Goal: Information Seeking & Learning: Learn about a topic

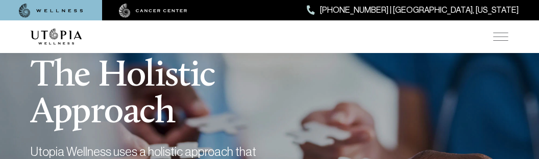
click at [494, 38] on img at bounding box center [500, 37] width 15 height 8
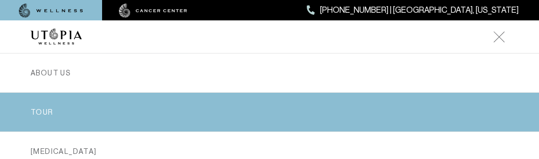
click at [146, 112] on link "TOUR" at bounding box center [269, 112] width 477 height 39
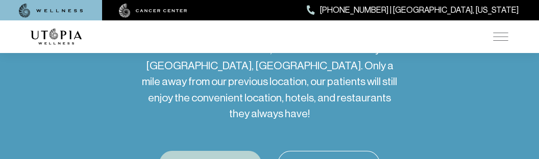
scroll to position [196, 0]
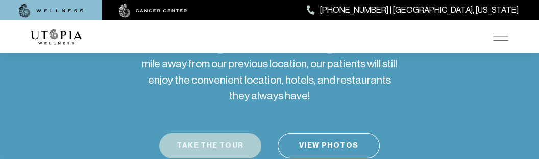
click at [209, 138] on button "Take the Tour" at bounding box center [210, 146] width 102 height 26
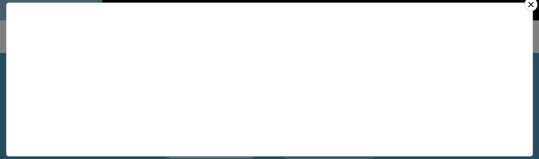
scroll to position [0, 0]
drag, startPoint x: 525, startPoint y: 38, endPoint x: 535, endPoint y: 116, distance: 78.6
click at [530, 140] on div "×" at bounding box center [269, 80] width 520 height 148
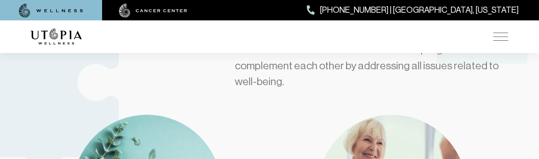
scroll to position [464, 0]
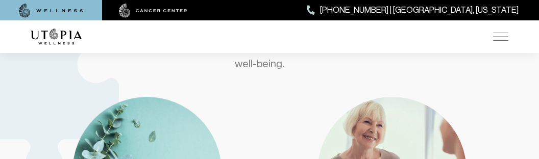
click at [499, 33] on img at bounding box center [500, 37] width 15 height 8
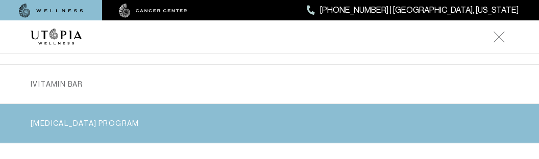
scroll to position [110, 0]
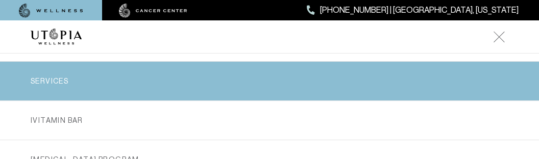
click at [270, 100] on link "SERVICES" at bounding box center [269, 81] width 477 height 39
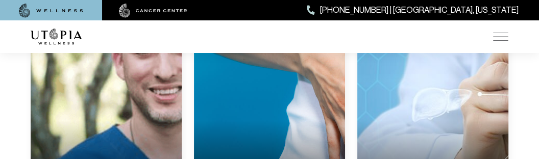
scroll to position [2464, 0]
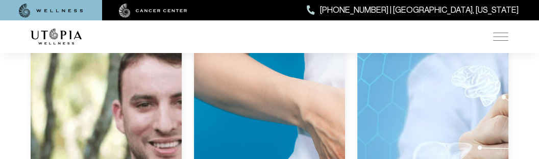
click at [253, 123] on link "The Positive Effects of [MEDICAL_DATA]" at bounding box center [269, 150] width 151 height 276
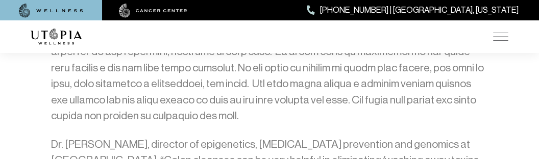
scroll to position [1268, 0]
